Goal: Task Accomplishment & Management: Complete application form

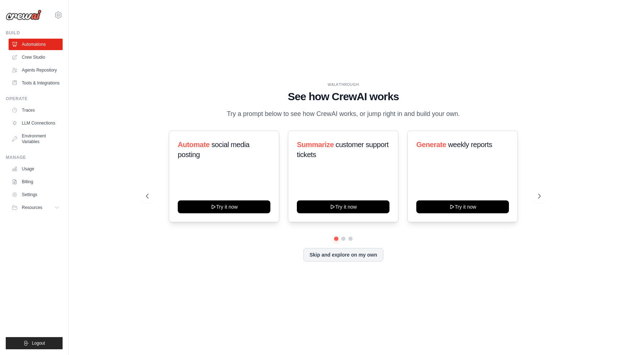
click at [34, 57] on link "Crew Studio" at bounding box center [36, 57] width 54 height 11
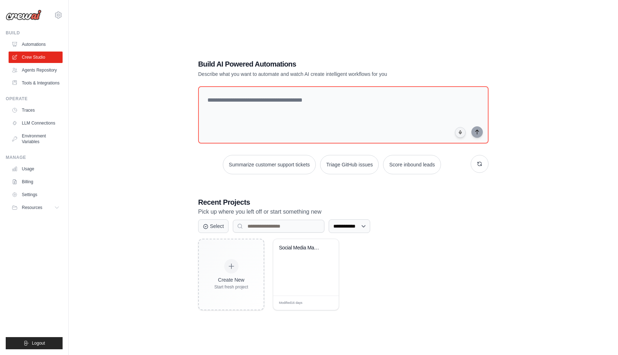
click at [137, 157] on div "**********" at bounding box center [343, 184] width 527 height 355
click at [245, 62] on h1 "Build AI Powered Automations" at bounding box center [318, 64] width 240 height 10
click at [227, 67] on h1 "Build AI Powered Automations" at bounding box center [318, 64] width 240 height 10
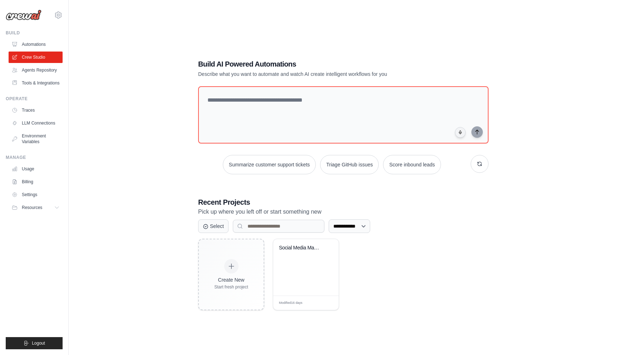
click at [206, 73] on p "Describe what you want to automate and watch AI create intelligent workflows fo…" at bounding box center [318, 73] width 240 height 7
click at [182, 92] on div "**********" at bounding box center [343, 184] width 527 height 355
click at [232, 81] on div "**********" at bounding box center [344, 185] width 308 height 274
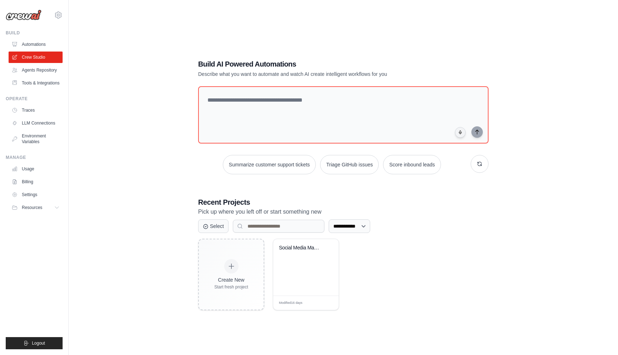
click at [232, 81] on div "**********" at bounding box center [344, 185] width 308 height 274
click at [224, 76] on p "Describe what you want to automate and watch AI create intelligent workflows fo…" at bounding box center [318, 73] width 240 height 7
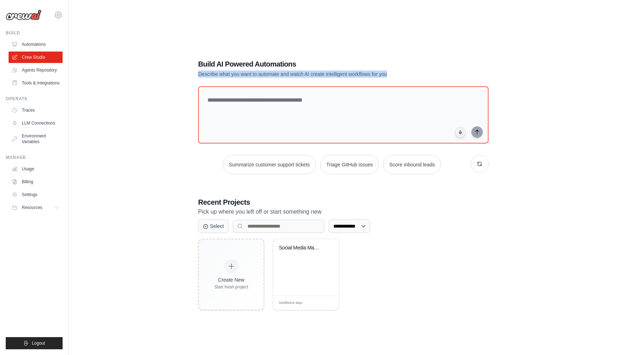
click at [185, 111] on div "**********" at bounding box center [343, 184] width 527 height 355
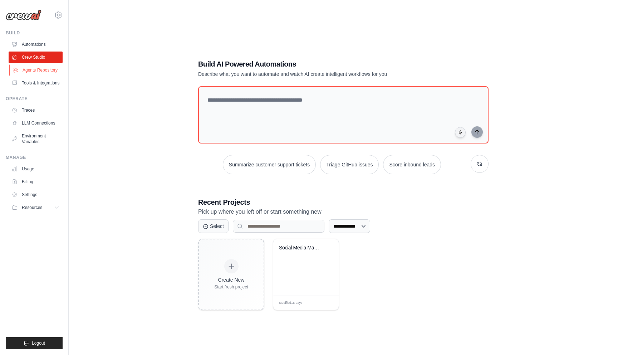
click at [38, 72] on link "Agents Repository" at bounding box center [36, 69] width 54 height 11
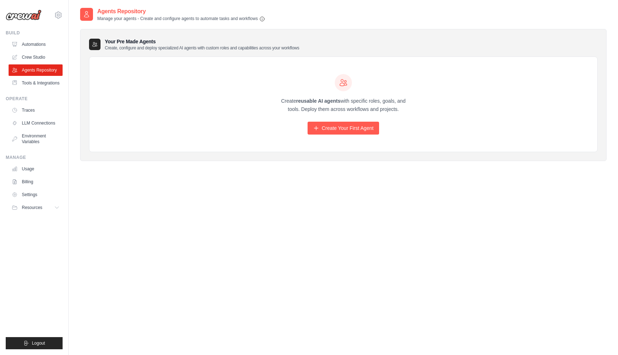
click at [296, 102] on strong "reusable AI agents" at bounding box center [318, 101] width 44 height 6
click at [291, 108] on p "Create reusable AI agents with specific roles, goals, and tools. Deploy them ac…" at bounding box center [343, 105] width 137 height 16
click at [336, 102] on strong "reusable AI agents" at bounding box center [318, 101] width 44 height 6
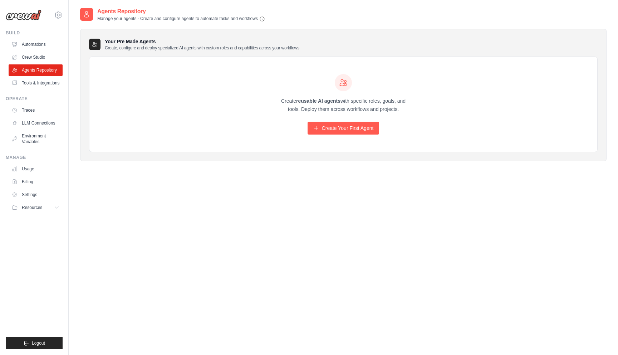
click at [336, 102] on strong "reusable AI agents" at bounding box center [318, 101] width 44 height 6
click at [350, 106] on p "Create reusable AI agents with specific roles, goals, and tools. Deploy them ac…" at bounding box center [343, 105] width 137 height 16
drag, startPoint x: 351, startPoint y: 103, endPoint x: 399, endPoint y: 109, distance: 48.0
click at [399, 109] on p "Create reusable AI agents with specific roles, goals, and tools. Deploy them ac…" at bounding box center [343, 105] width 137 height 16
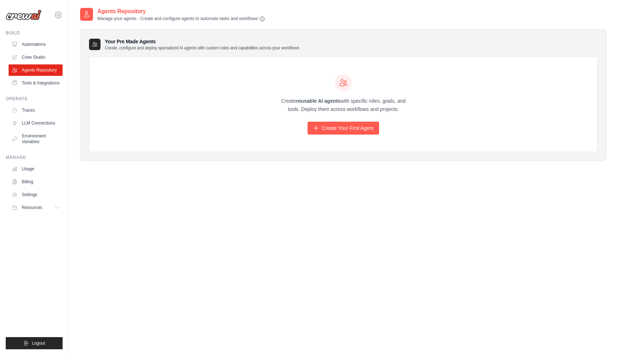
click at [399, 109] on p "Create reusable AI agents with specific roles, goals, and tools. Deploy them ac…" at bounding box center [343, 105] width 137 height 16
click at [351, 126] on link "Create Your First Agent" at bounding box center [344, 128] width 72 height 13
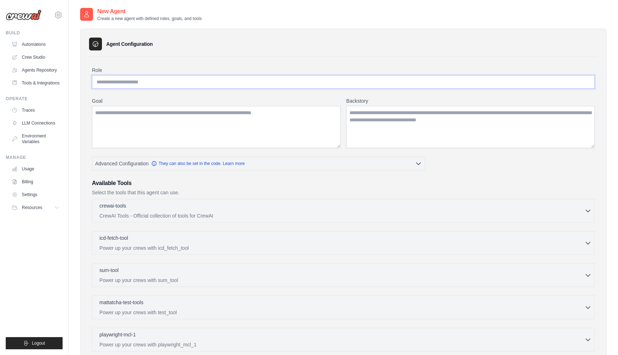
click at [189, 75] on input "Role" at bounding box center [343, 82] width 503 height 14
click at [175, 82] on input "Role" at bounding box center [343, 82] width 503 height 14
click at [143, 113] on textarea "Goal" at bounding box center [216, 127] width 249 height 42
click at [367, 128] on textarea "Backstory" at bounding box center [470, 127] width 249 height 42
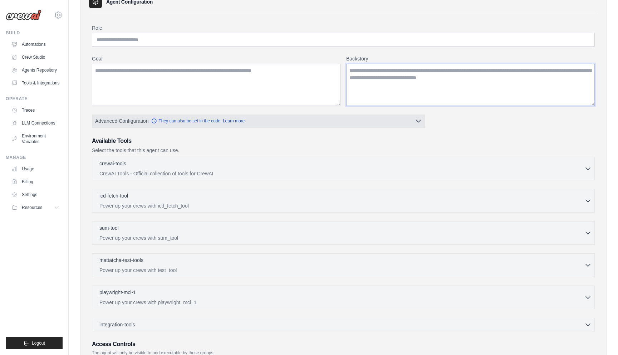
scroll to position [50, 0]
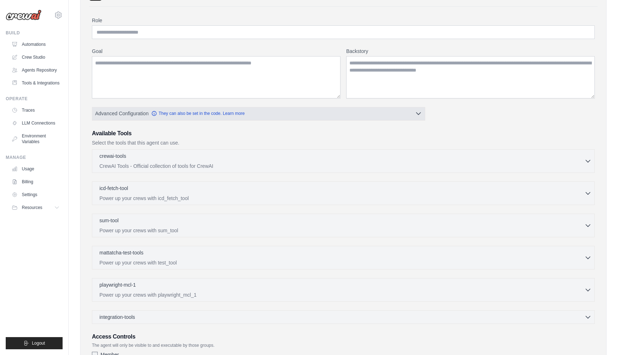
click at [369, 119] on button "Advanced Configuration They can also be set in the code. Learn more" at bounding box center [258, 113] width 333 height 13
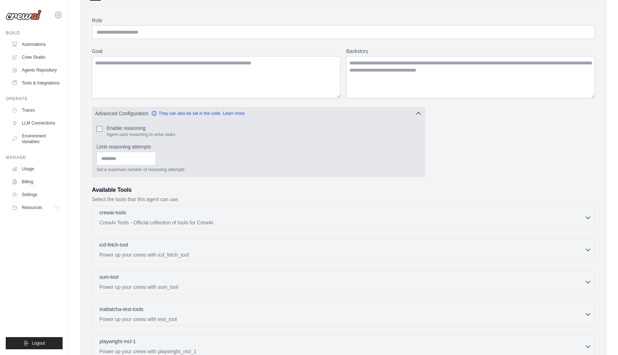
click at [413, 115] on button "Advanced Configuration They can also be set in the code. Learn more" at bounding box center [258, 113] width 333 height 13
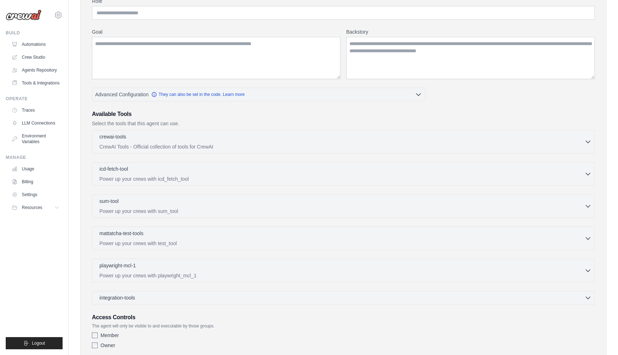
scroll to position [79, 0]
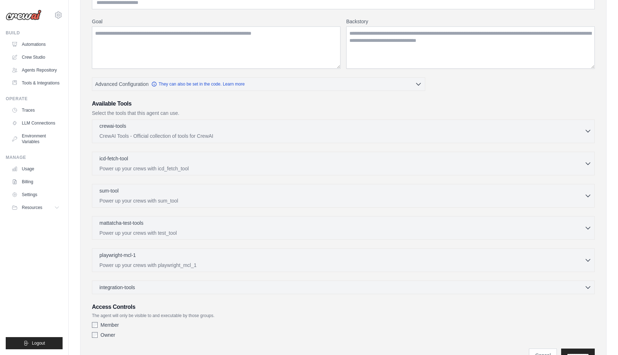
click at [285, 129] on div "crewai-tools 0 selected" at bounding box center [341, 126] width 485 height 9
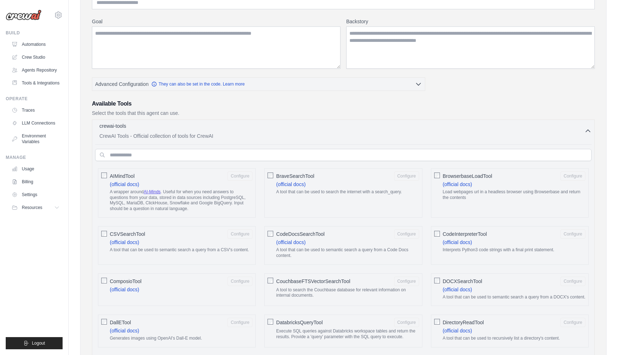
click at [285, 129] on div "crewai-tools 0 selected" at bounding box center [341, 126] width 485 height 9
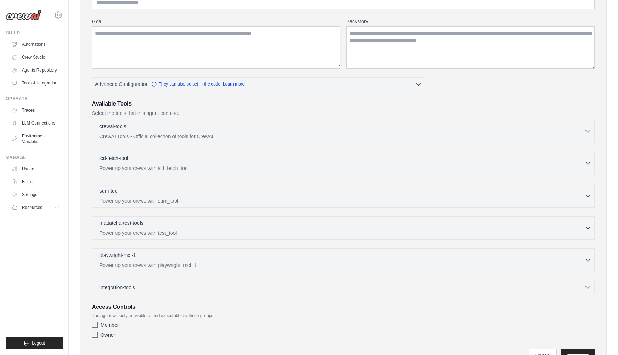
click at [283, 162] on div "icd-fetch-tool 0 selected" at bounding box center [341, 159] width 485 height 9
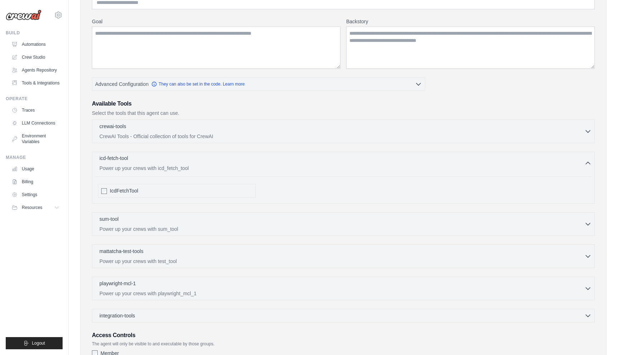
click at [283, 162] on div "icd-fetch-tool 0 selected" at bounding box center [341, 159] width 485 height 9
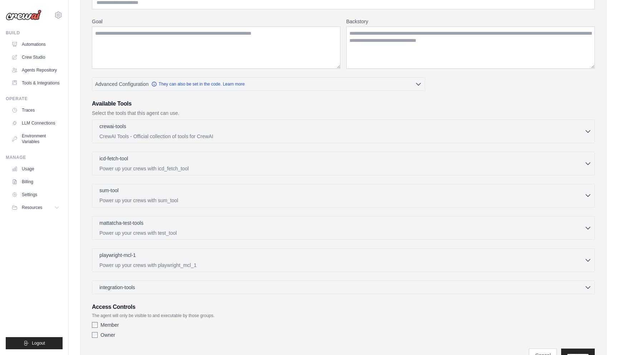
click at [276, 187] on div "sum-tool 0 selected" at bounding box center [341, 191] width 485 height 9
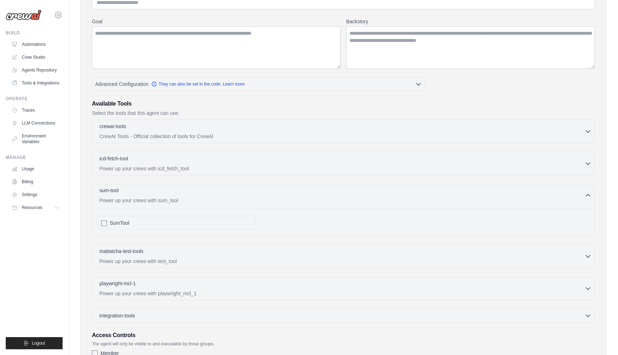
scroll to position [110, 0]
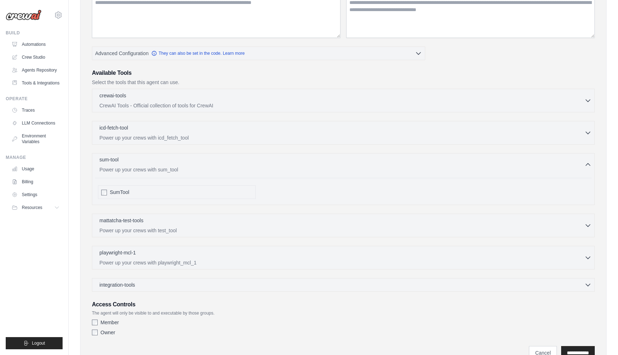
click at [278, 169] on p "Power up your crews with sum_tool" at bounding box center [341, 169] width 485 height 7
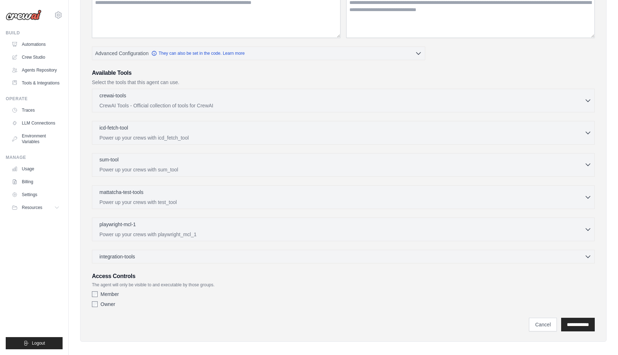
scroll to position [116, 0]
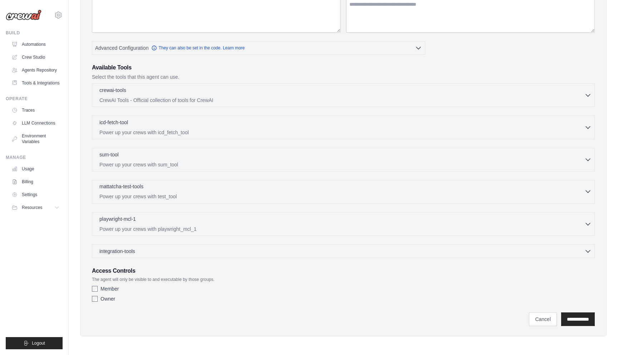
click at [266, 190] on div "mattatcha-test-tools 0 selected" at bounding box center [341, 187] width 485 height 9
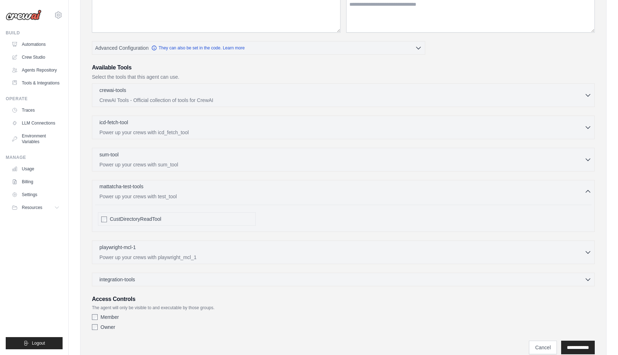
click at [266, 190] on div "mattatcha-test-tools 0 selected" at bounding box center [341, 187] width 485 height 9
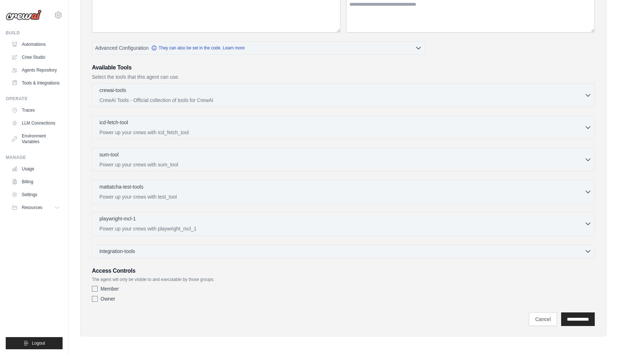
click at [258, 217] on div "playwright-mcl-1 0 selected" at bounding box center [341, 219] width 485 height 9
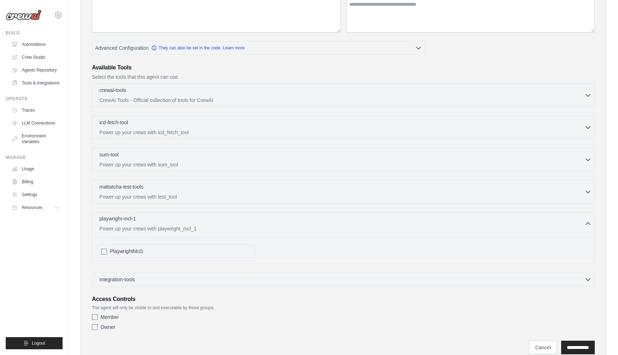
click at [258, 217] on div "playwright-mcl-1 0 selected" at bounding box center [341, 219] width 485 height 9
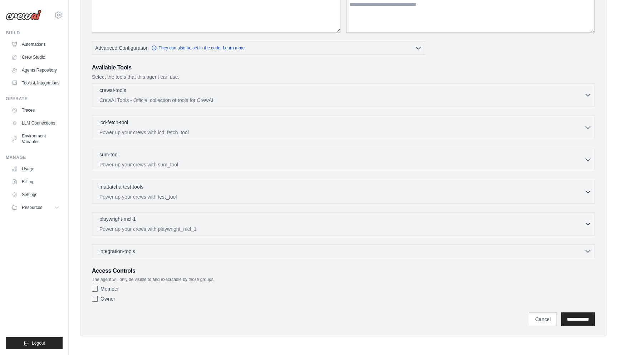
click at [251, 244] on div "integration-tools 0 selected Gmail HubSpot Microsoft Teams" at bounding box center [343, 251] width 503 height 14
click at [249, 248] on div "integration-tools 0 selected" at bounding box center [345, 250] width 492 height 7
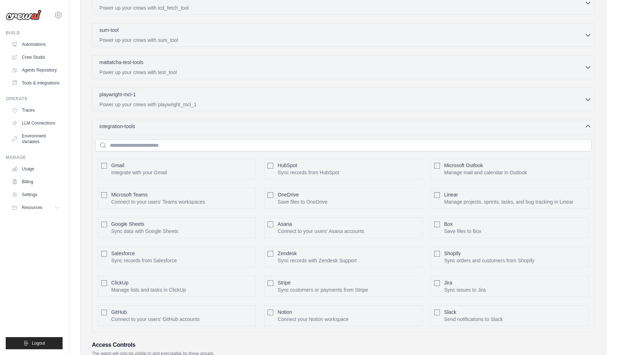
click at [236, 127] on div "integration-tools 0 selected" at bounding box center [345, 126] width 492 height 7
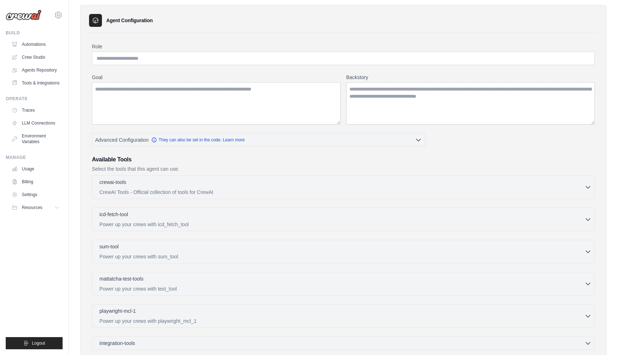
scroll to position [0, 0]
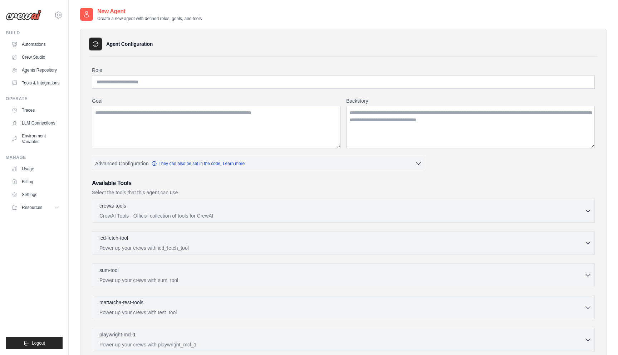
click at [113, 22] on div "Agent Configuration Role Goal Backstory Advanced Configuration Available Tools" at bounding box center [343, 236] width 527 height 431
click at [144, 12] on h2 "New Agent" at bounding box center [149, 11] width 104 height 9
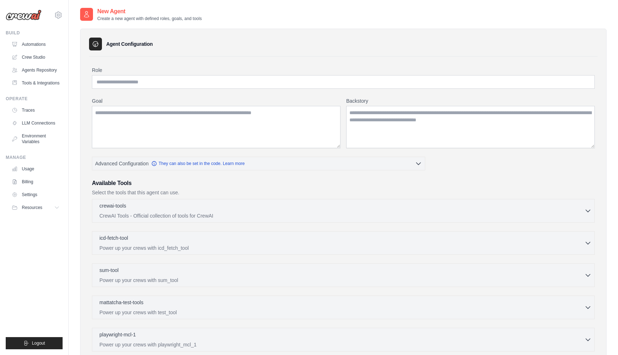
click at [144, 12] on h2 "New Agent" at bounding box center [149, 11] width 104 height 9
click at [140, 17] on p "Create a new agent with defined roles, goals, and tools" at bounding box center [149, 19] width 104 height 6
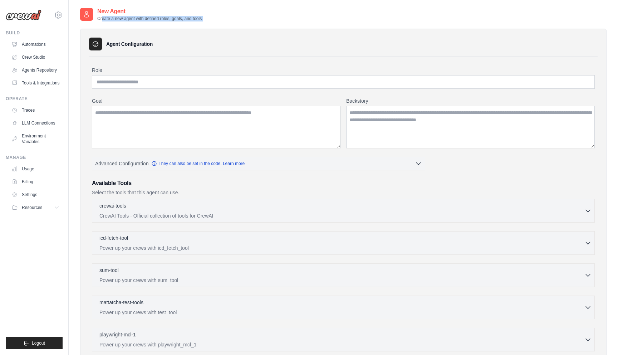
click at [140, 17] on p "Create a new agent with defined roles, goals, and tools" at bounding box center [149, 19] width 104 height 6
click at [41, 70] on link "Agents Repository" at bounding box center [36, 69] width 54 height 11
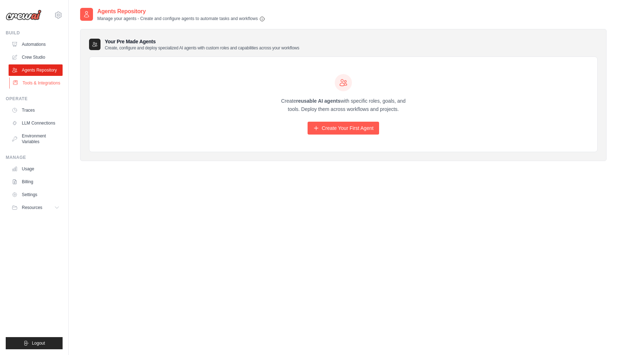
click at [35, 87] on link "Tools & Integrations" at bounding box center [36, 82] width 54 height 11
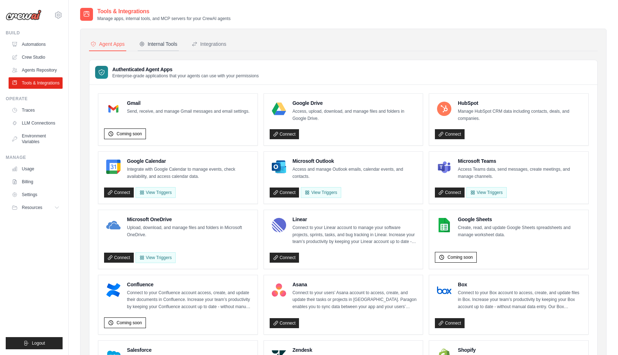
click at [165, 45] on div "Internal Tools" at bounding box center [158, 43] width 38 height 7
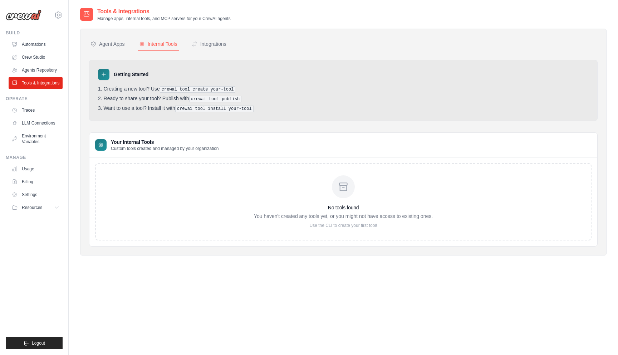
click at [149, 92] on li "Creating a new tool? Use crewai tool create your-tool" at bounding box center [343, 89] width 491 height 7
click at [145, 98] on li "Ready to share your tool? Publish with crewai tool publish" at bounding box center [343, 99] width 491 height 7
click at [159, 111] on li "Want to use a tool? Install it with crewai tool install your-tool" at bounding box center [343, 108] width 491 height 7
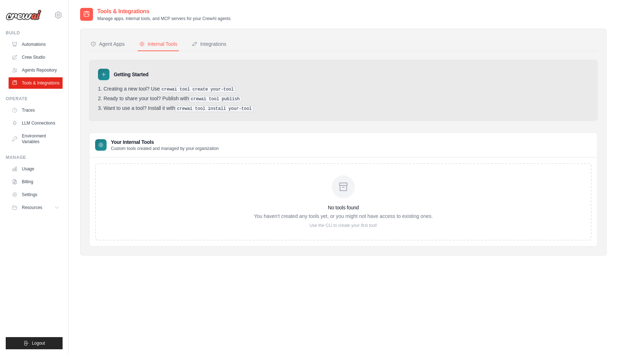
click at [159, 111] on li "Want to use a tool? Install it with crewai tool install your-tool" at bounding box center [343, 108] width 491 height 7
click at [155, 118] on div "Getting Started Creating a new tool? Use crewai tool create your-tool Ready to …" at bounding box center [343, 90] width 509 height 61
click at [151, 184] on div "No tools found You haven't created any tools yet, or you might not have access …" at bounding box center [343, 201] width 497 height 77
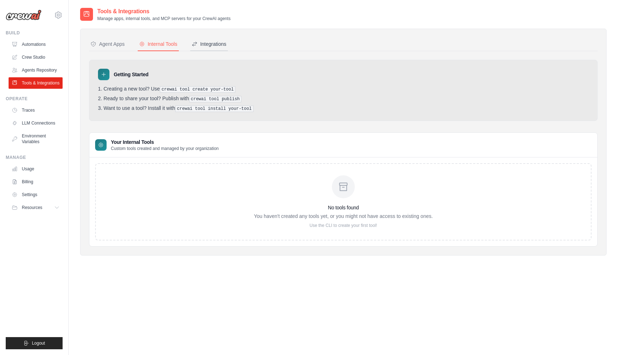
click at [210, 42] on div "Integrations" at bounding box center [209, 43] width 35 height 7
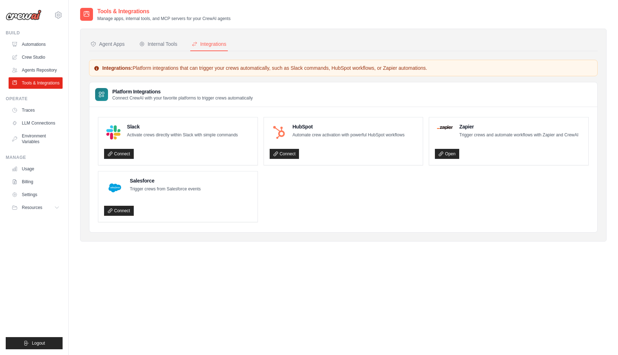
click at [448, 44] on nav "Agent Apps Internal Tools Integrations" at bounding box center [343, 45] width 509 height 14
click at [312, 37] on div "Agent Apps Internal Tools Integrations Authenticated Agent Apps Enterprise-grad…" at bounding box center [343, 135] width 527 height 213
click at [329, 38] on nav "Agent Apps Internal Tools Integrations" at bounding box center [343, 45] width 509 height 14
click at [324, 38] on nav "Agent Apps Internal Tools Integrations" at bounding box center [343, 45] width 509 height 14
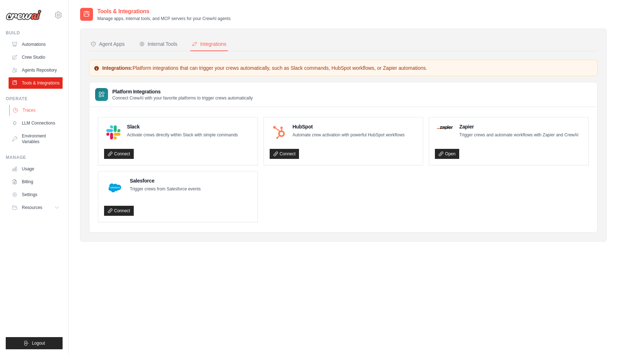
click at [32, 116] on link "Traces" at bounding box center [36, 109] width 54 height 11
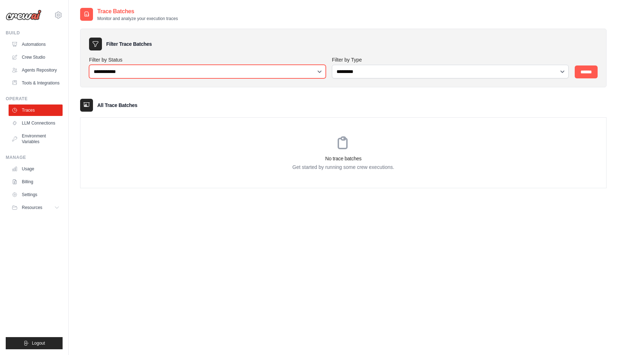
click at [218, 69] on select "**********" at bounding box center [207, 72] width 237 height 14
click at [203, 66] on select "**********" at bounding box center [207, 72] width 237 height 14
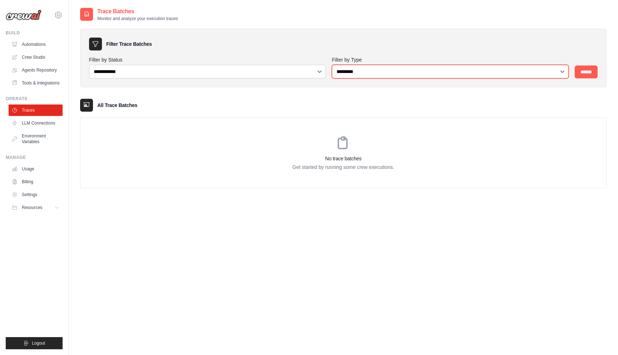
click at [358, 74] on select "**********" at bounding box center [450, 72] width 237 height 14
click at [268, 59] on label "Filter by Status" at bounding box center [207, 59] width 237 height 7
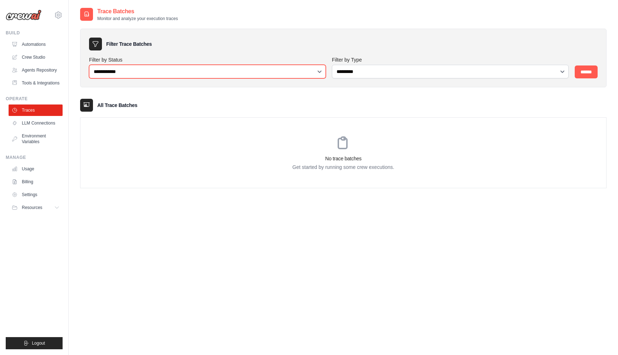
click at [268, 65] on select "**********" at bounding box center [207, 72] width 237 height 14
click at [251, 69] on select "**********" at bounding box center [207, 72] width 237 height 14
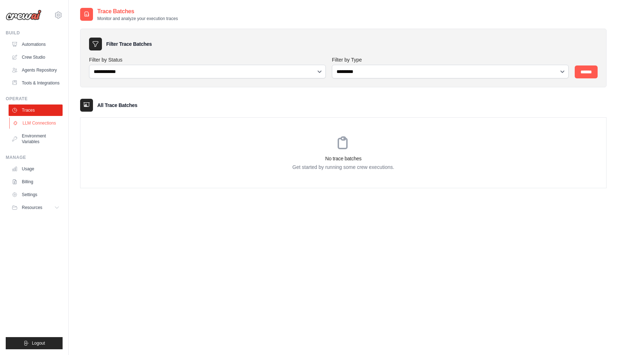
click at [41, 127] on link "LLM Connections" at bounding box center [36, 122] width 54 height 11
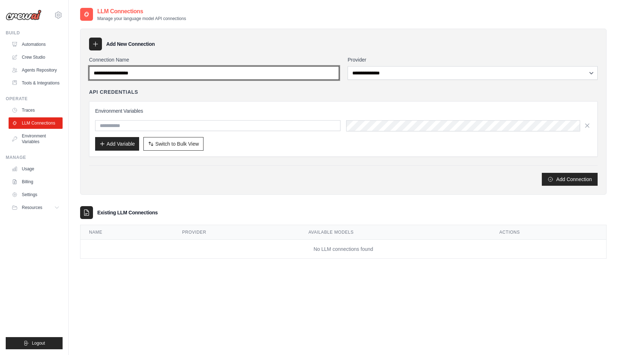
click at [153, 79] on input "Connection Name" at bounding box center [214, 73] width 250 height 14
click at [164, 74] on input "Connection Name" at bounding box center [214, 73] width 250 height 14
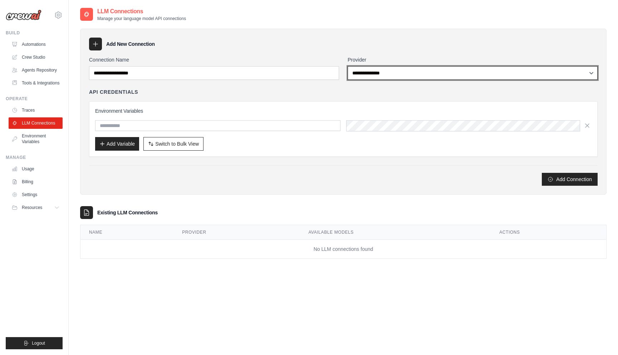
click at [360, 71] on select "**********" at bounding box center [473, 73] width 250 height 14
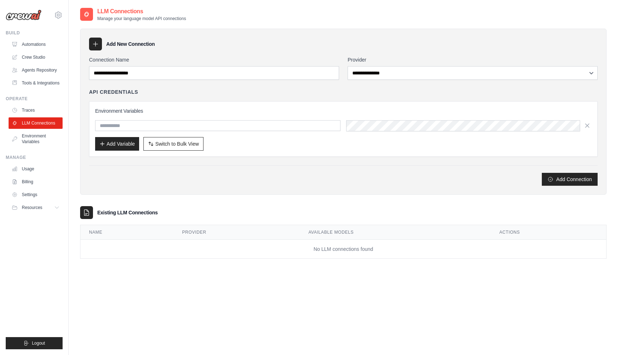
click at [156, 111] on h3 "Environment Variables" at bounding box center [343, 110] width 497 height 7
click at [222, 130] on input "text" at bounding box center [217, 125] width 245 height 11
click at [280, 100] on div "API Credentials Environment Variables Add Variable Switch to Bulk View Switch t…" at bounding box center [343, 122] width 509 height 68
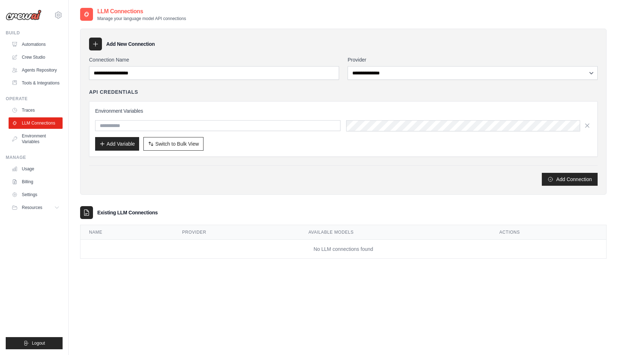
click at [179, 167] on div "Add Connection" at bounding box center [343, 175] width 509 height 20
click at [286, 173] on div "Add Connection" at bounding box center [343, 179] width 509 height 13
click at [336, 169] on div "Add Connection" at bounding box center [343, 175] width 509 height 20
click at [274, 100] on div "API Credentials Environment Variables Add Variable Switch to Bulk View Switch t…" at bounding box center [343, 122] width 509 height 68
click at [29, 146] on link "Environment Variables" at bounding box center [36, 138] width 54 height 17
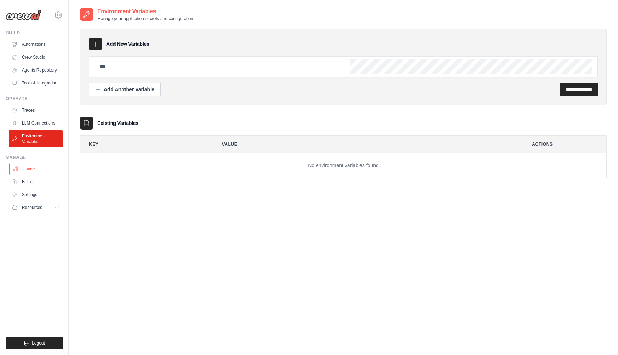
click at [30, 174] on link "Usage" at bounding box center [36, 168] width 54 height 11
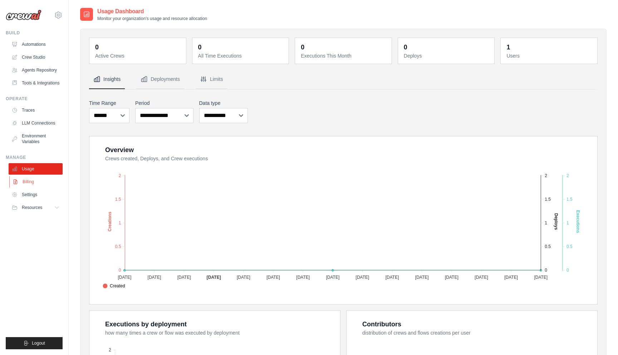
click at [28, 187] on link "Billing" at bounding box center [36, 181] width 54 height 11
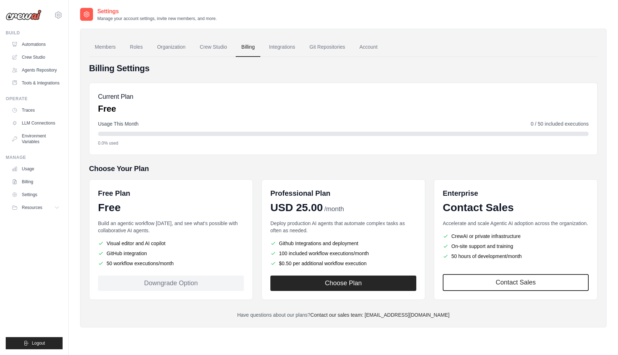
scroll to position [14, 0]
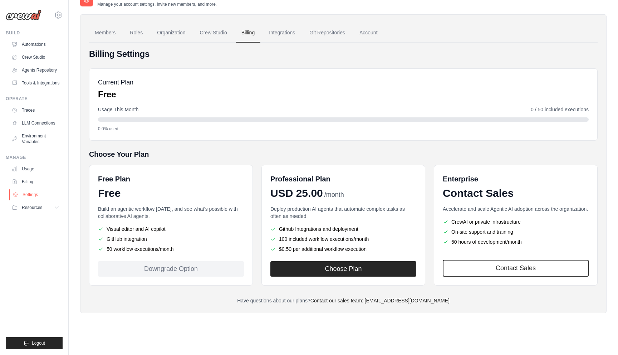
click at [25, 200] on link "Settings" at bounding box center [36, 194] width 54 height 11
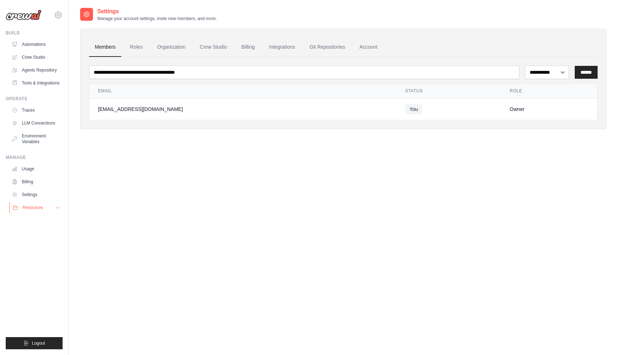
click at [32, 210] on span "Resources" at bounding box center [33, 208] width 20 height 6
click at [37, 223] on span "Documentation" at bounding box center [39, 220] width 29 height 6
click at [31, 45] on link "Automations" at bounding box center [36, 44] width 54 height 11
